Goal: Navigation & Orientation: Find specific page/section

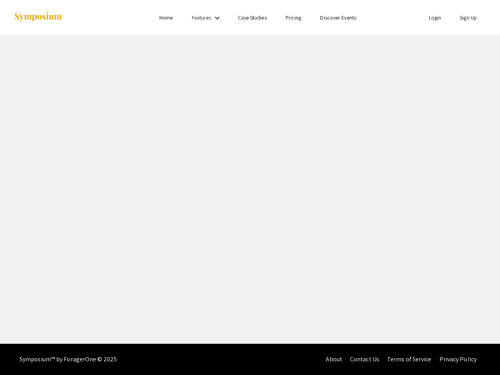
click at [207, 18] on link "Features" at bounding box center [202, 17] width 20 height 7
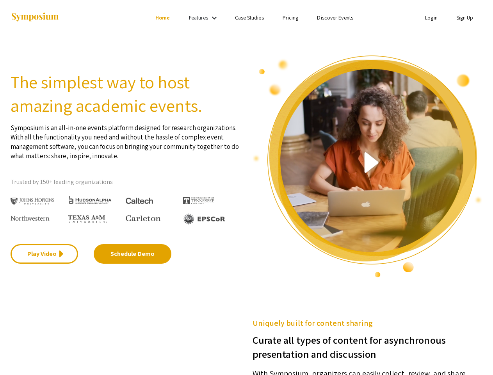
click at [205, 18] on link "Features" at bounding box center [199, 17] width 20 height 7
click at [368, 166] on img at bounding box center [368, 166] width 230 height 223
